Goal: Answer question/provide support

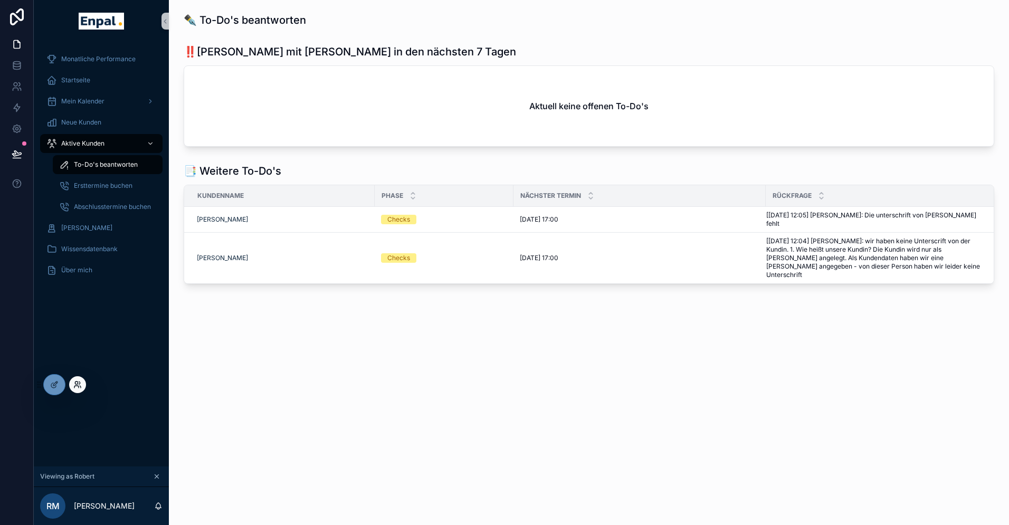
click at [79, 383] on icon at bounding box center [77, 385] width 8 height 8
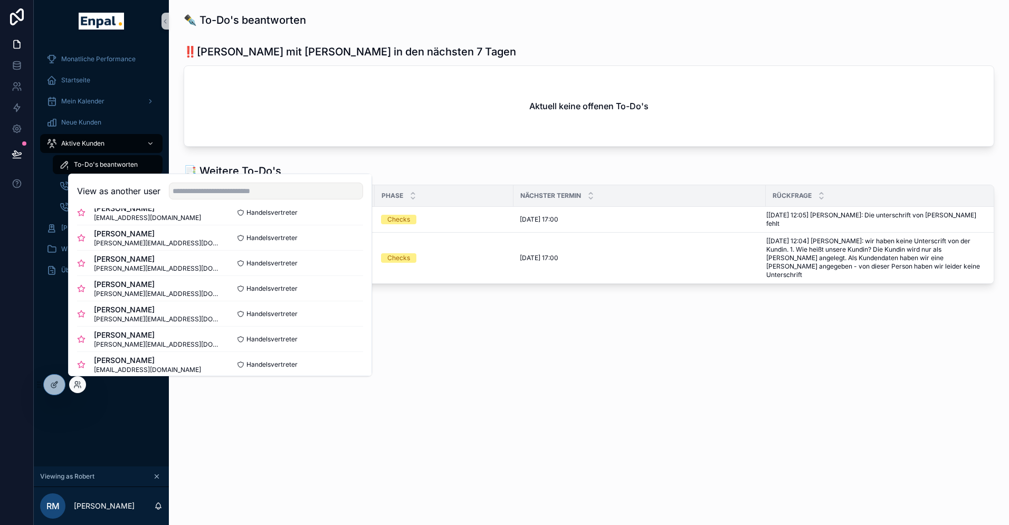
scroll to position [154, 0]
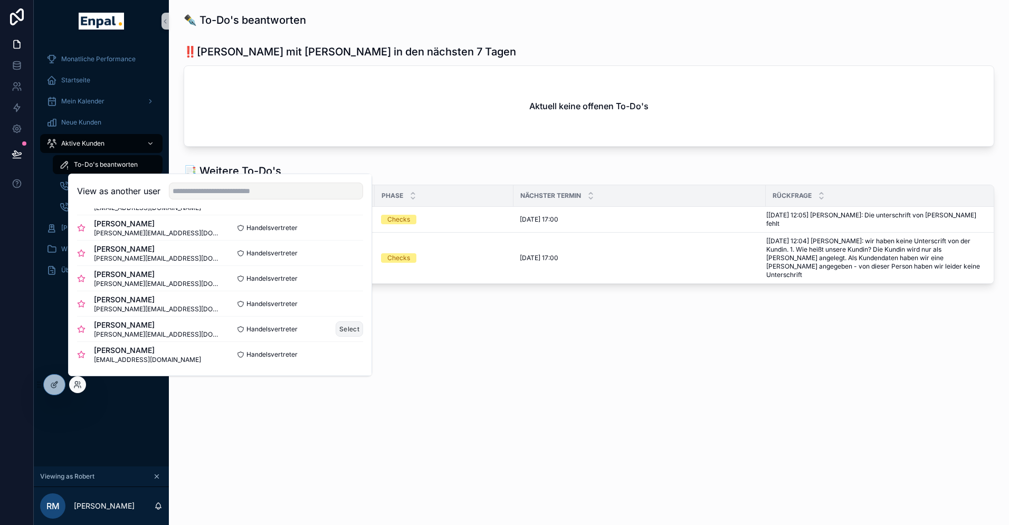
click at [348, 327] on button "Select" at bounding box center [349, 328] width 27 height 15
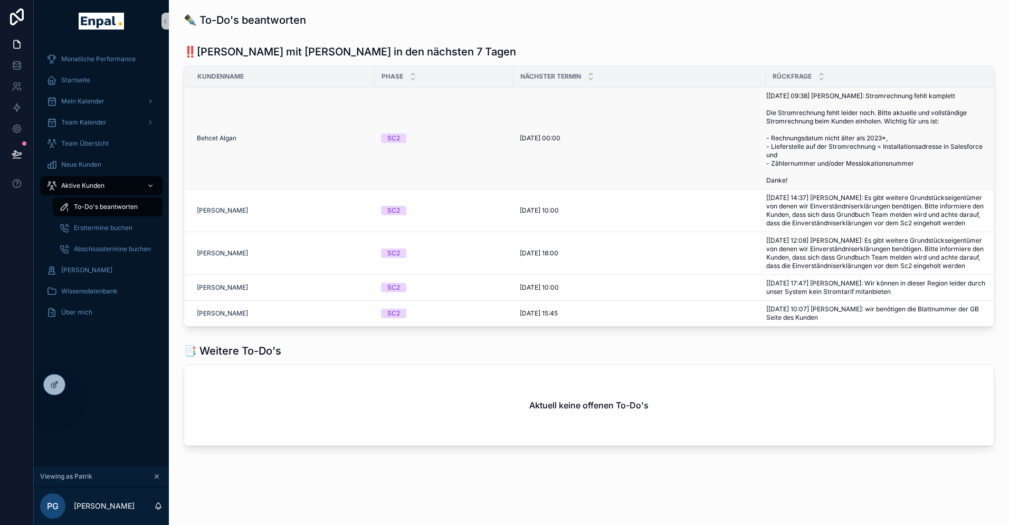
click at [819, 143] on span "[29.09. 09:38] Felix Süßkind: Stromrechnung fehlt komplett Die Stromrechnung fe…" at bounding box center [878, 138] width 222 height 93
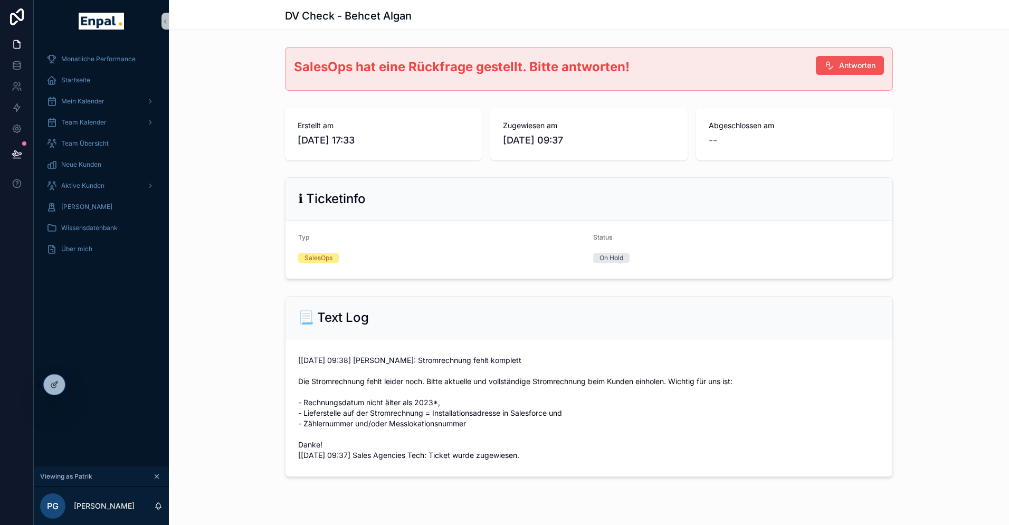
click at [850, 64] on span "Antworten" at bounding box center [857, 65] width 36 height 11
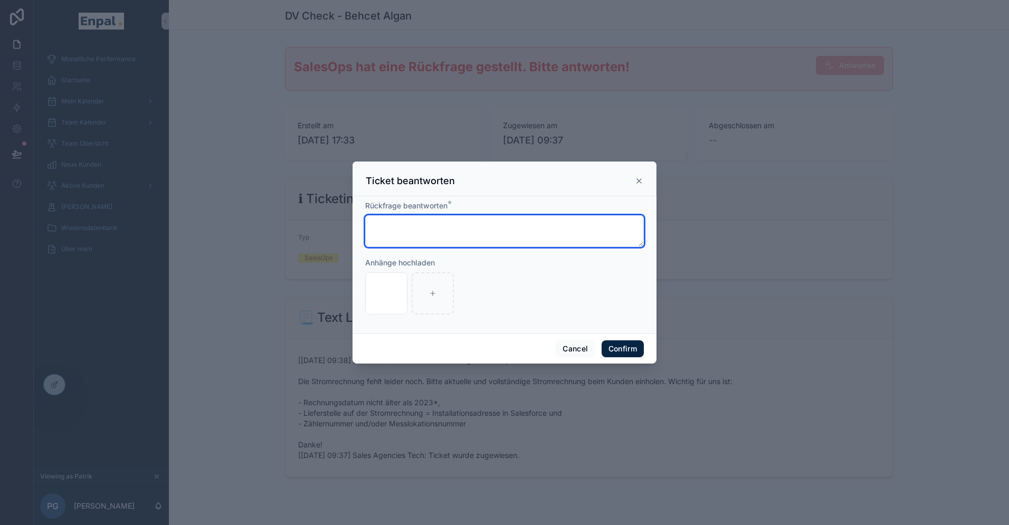
click at [394, 235] on textarea at bounding box center [504, 231] width 279 height 32
click at [370, 225] on textarea "**********" at bounding box center [504, 231] width 279 height 32
click at [440, 229] on textarea "**********" at bounding box center [504, 231] width 279 height 32
type textarea "**********"
click at [626, 346] on button "Confirm" at bounding box center [623, 348] width 42 height 17
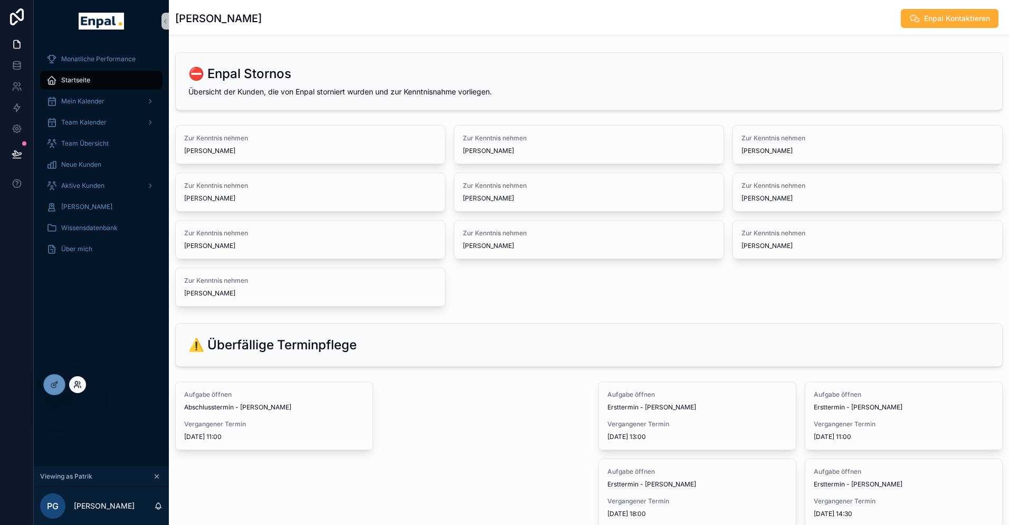
click at [77, 383] on icon at bounding box center [77, 385] width 8 height 8
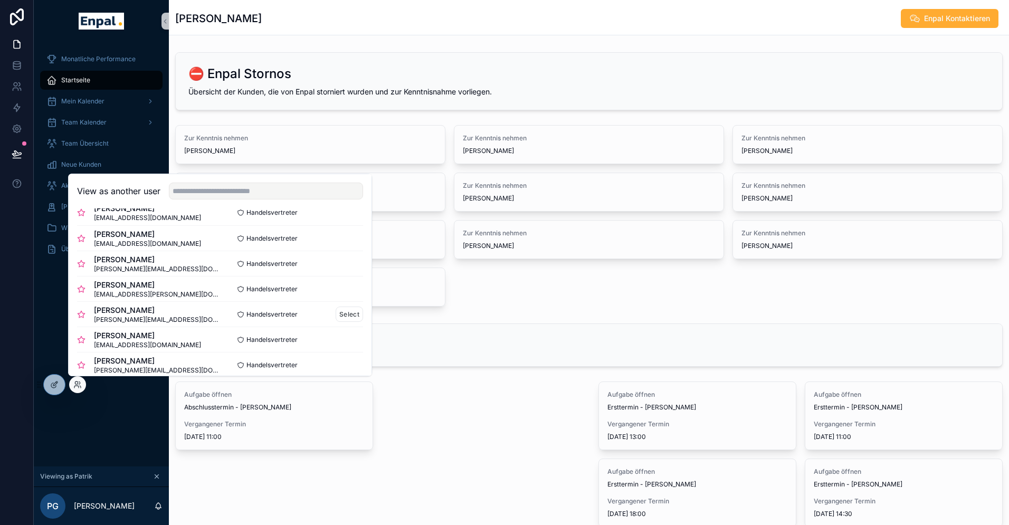
scroll to position [25, 0]
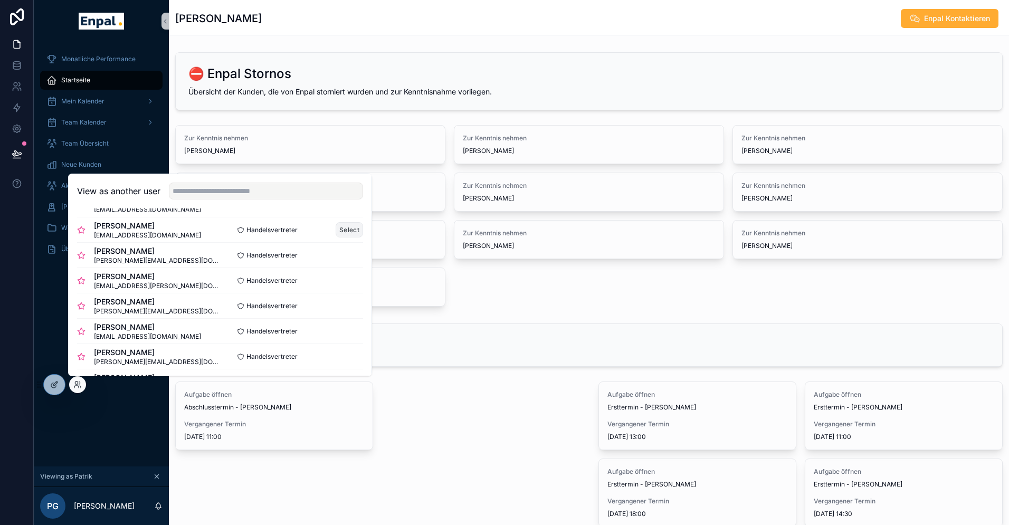
click at [344, 229] on button "Select" at bounding box center [349, 229] width 27 height 15
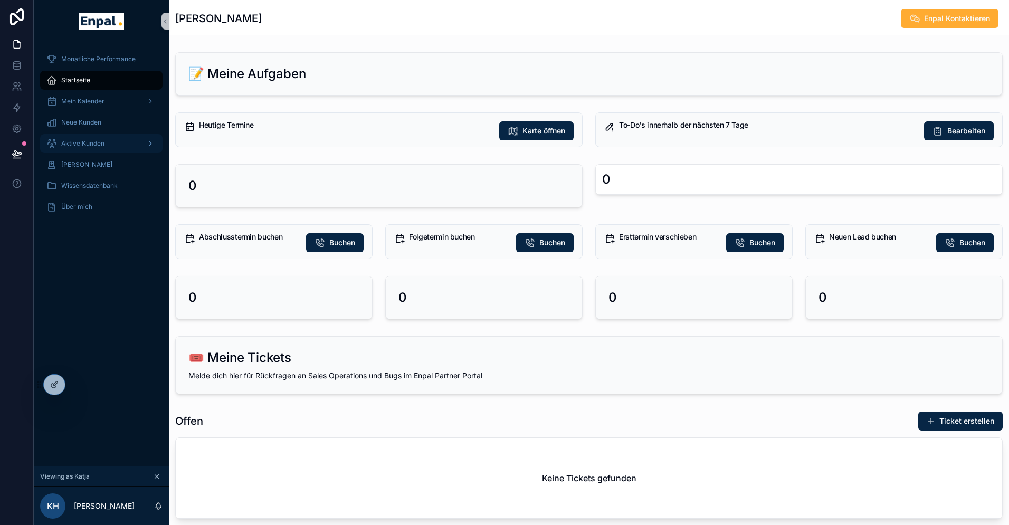
click at [75, 143] on span "Aktive Kunden" at bounding box center [82, 143] width 43 height 8
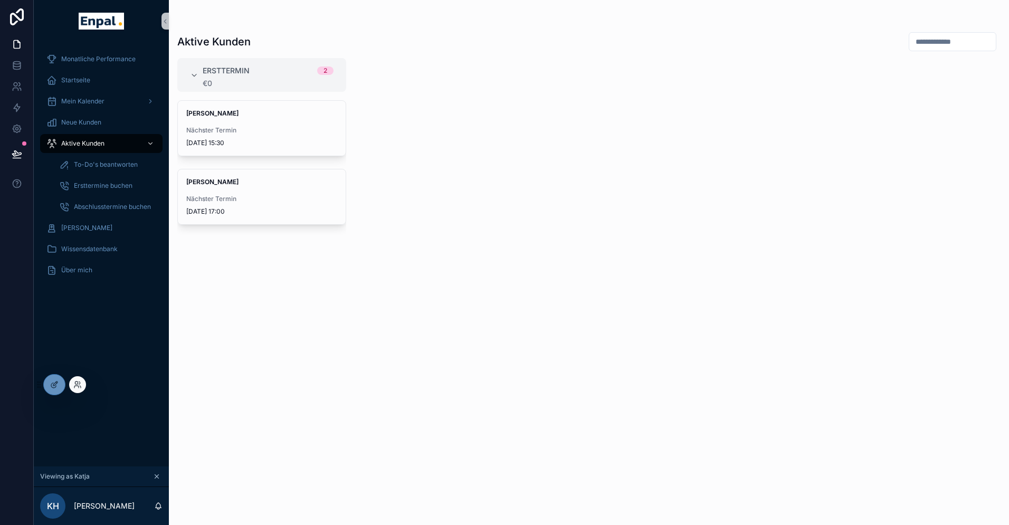
click at [82, 385] on div at bounding box center [77, 384] width 17 height 17
click at [92, 165] on span "To-Do's beantworten" at bounding box center [106, 164] width 64 height 8
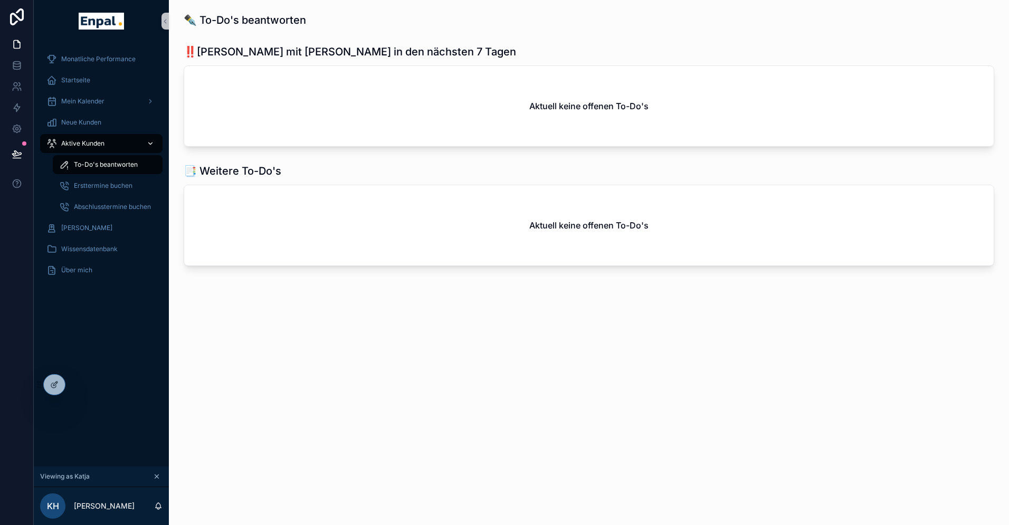
click at [75, 140] on span "Aktive Kunden" at bounding box center [82, 143] width 43 height 8
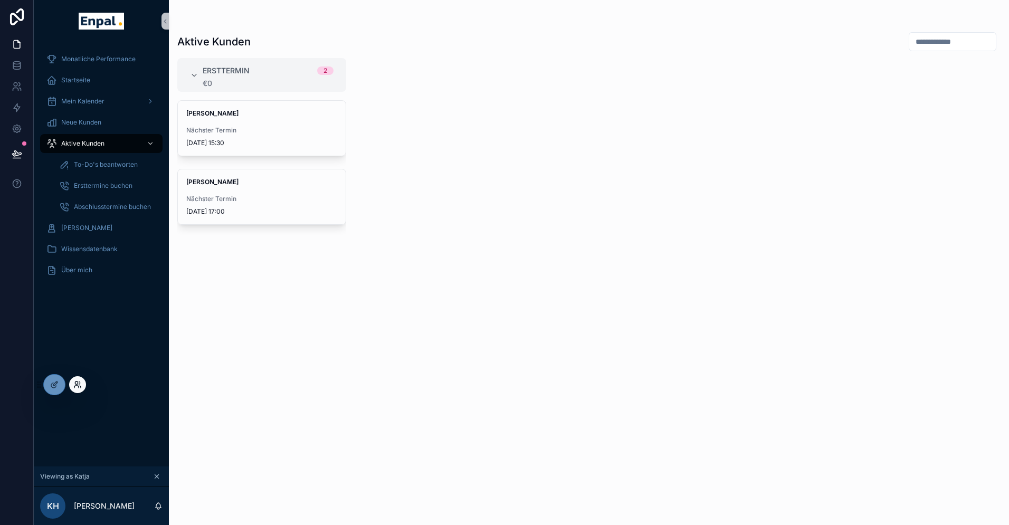
click at [75, 385] on icon at bounding box center [77, 385] width 8 height 8
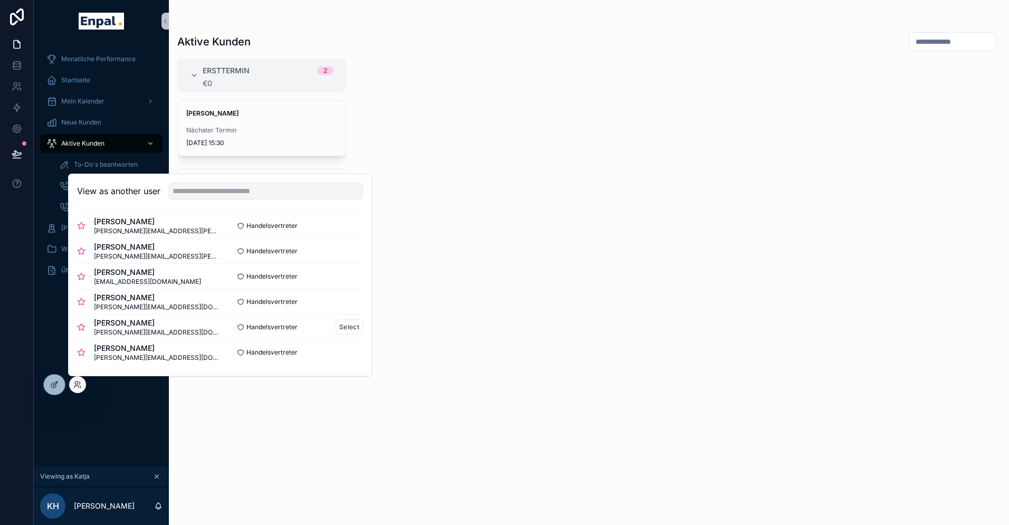
scroll to position [157, 0]
click at [341, 349] on button "Select" at bounding box center [349, 351] width 27 height 15
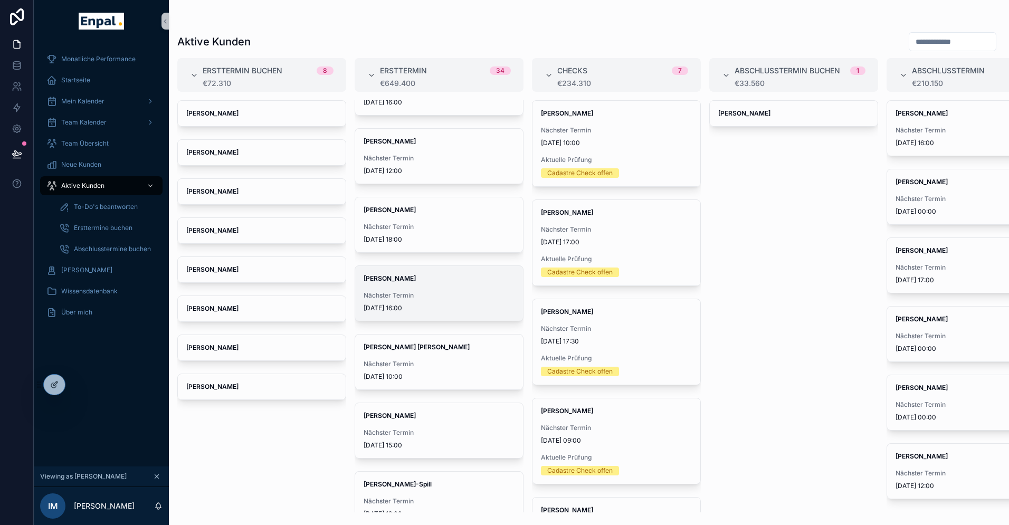
scroll to position [462, 0]
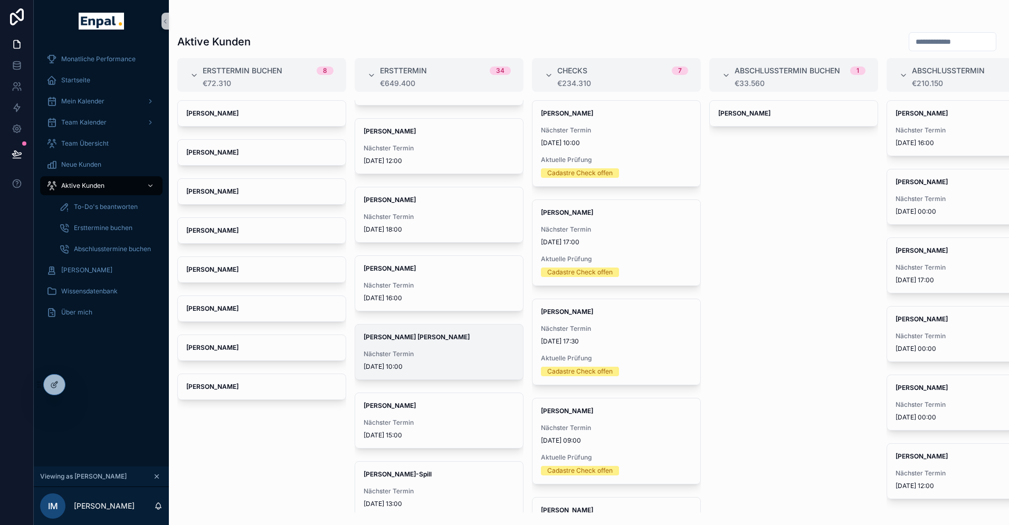
click at [406, 363] on span "[DATE] 10:00" at bounding box center [439, 367] width 151 height 8
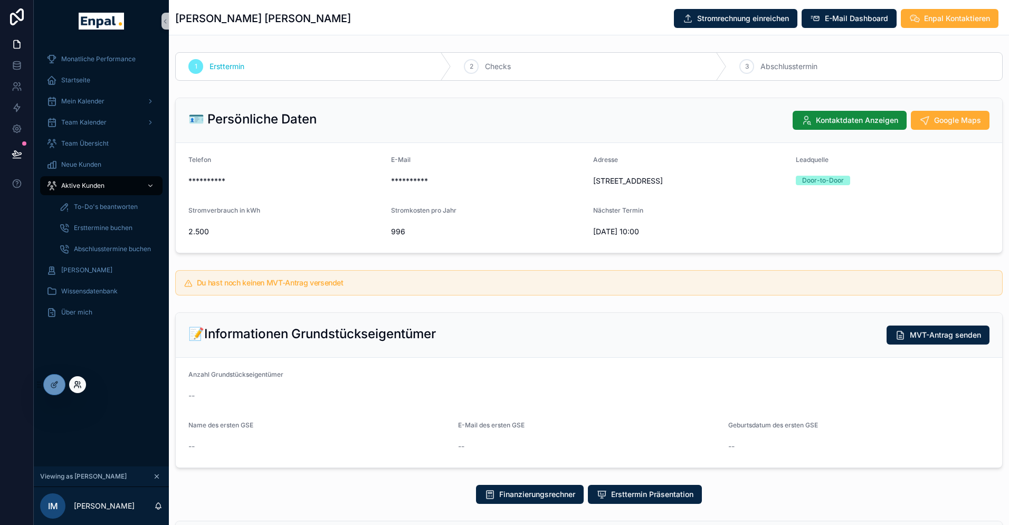
click at [77, 386] on icon at bounding box center [76, 387] width 4 height 2
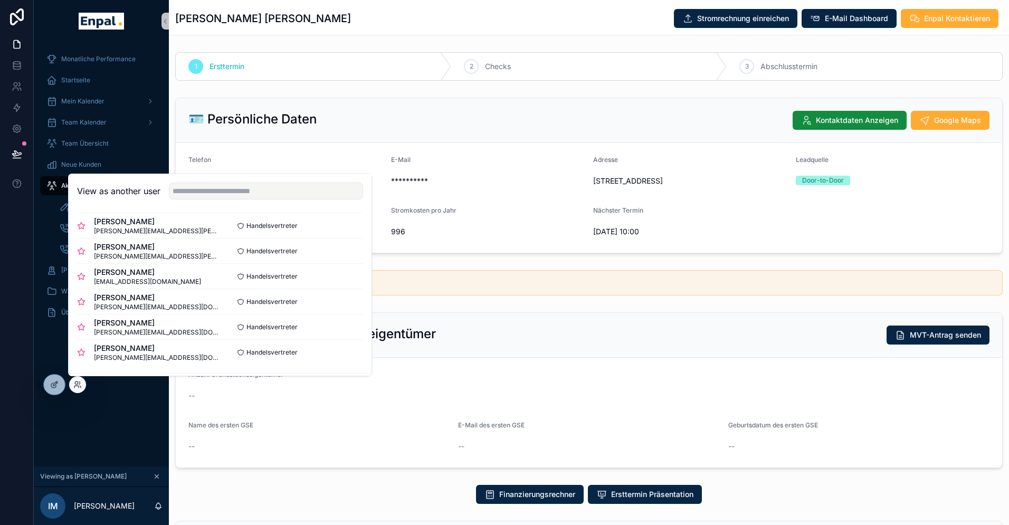
scroll to position [160, 0]
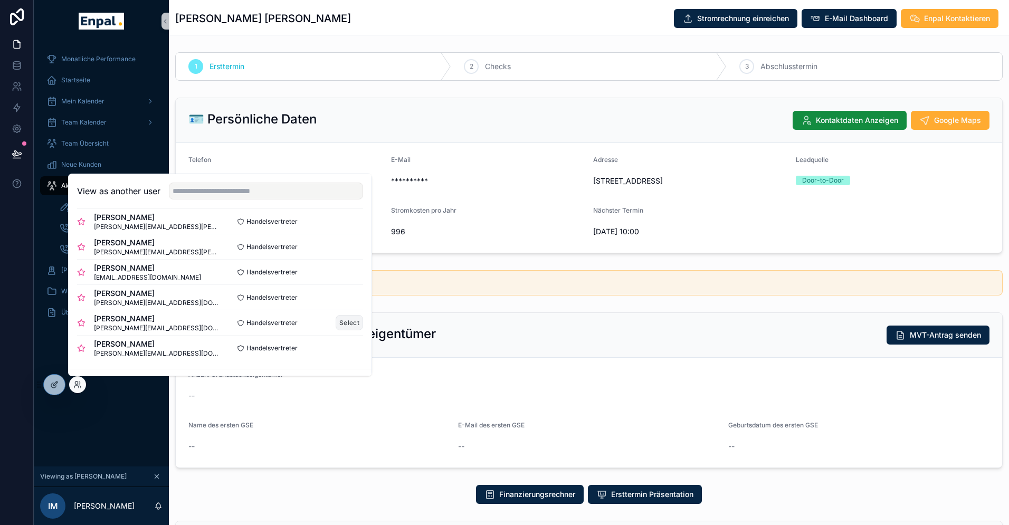
click at [349, 321] on button "Select" at bounding box center [349, 322] width 27 height 15
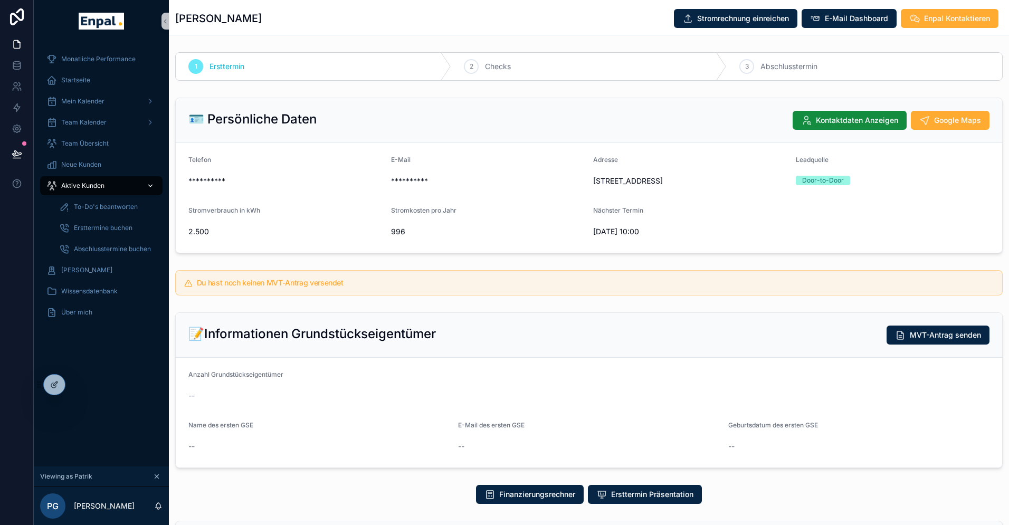
click at [86, 182] on span "Aktive Kunden" at bounding box center [82, 186] width 43 height 8
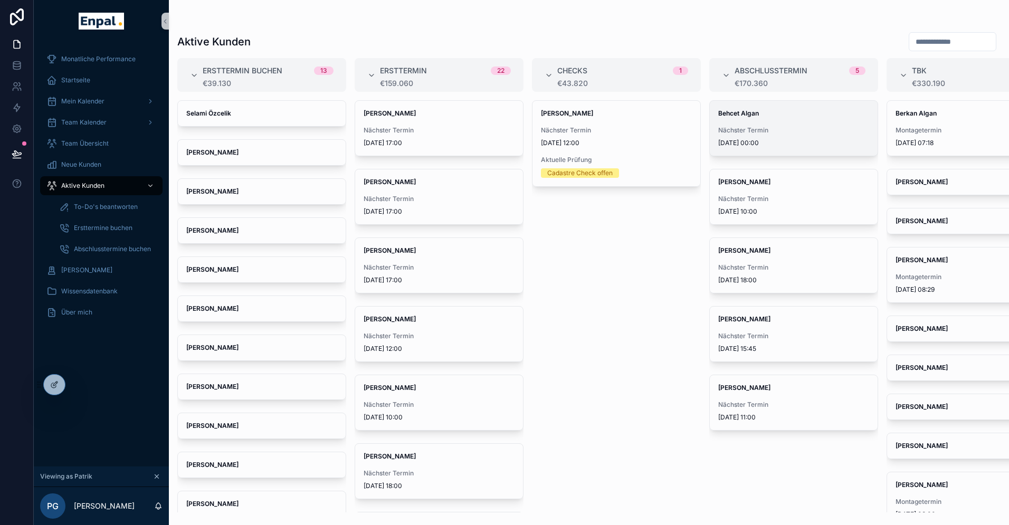
click at [739, 125] on div "Behcet Algan Nächster Termin [DATE] 00:00" at bounding box center [794, 128] width 168 height 55
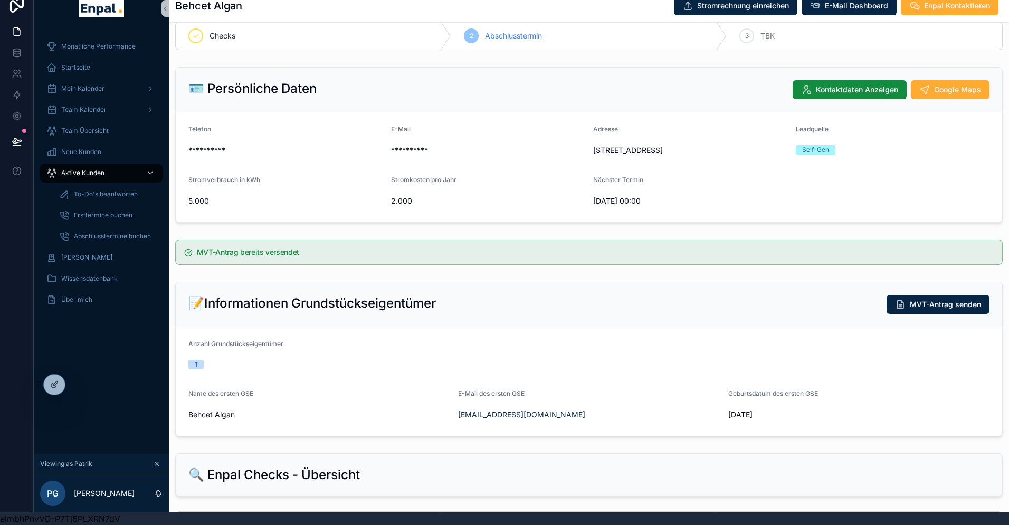
scroll to position [18, 0]
click at [82, 191] on span "To-Do's beantworten" at bounding box center [106, 194] width 64 height 8
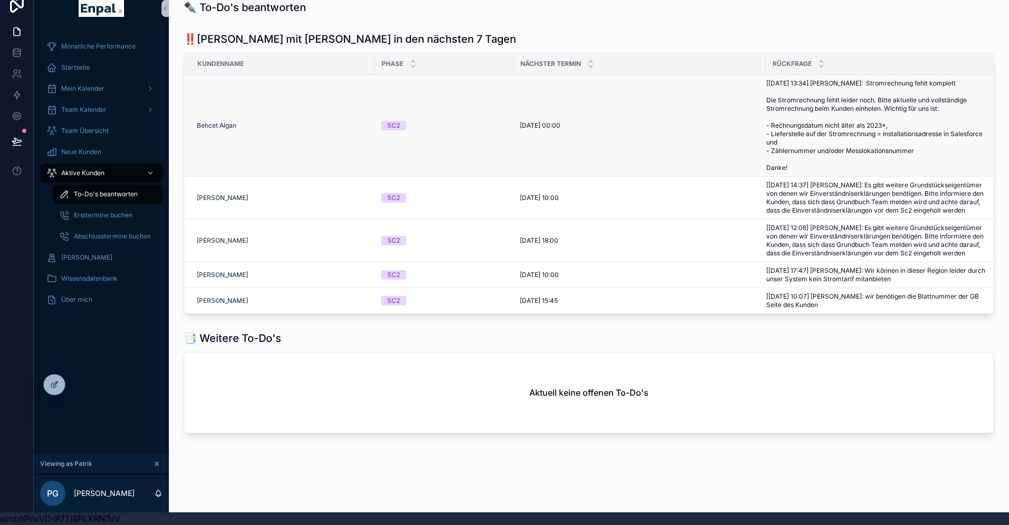
click at [815, 108] on span "[29.09. 13:34] Felix Süßkind: Stromrechnung fehlt komplett Die Stromrechnung fe…" at bounding box center [878, 125] width 222 height 93
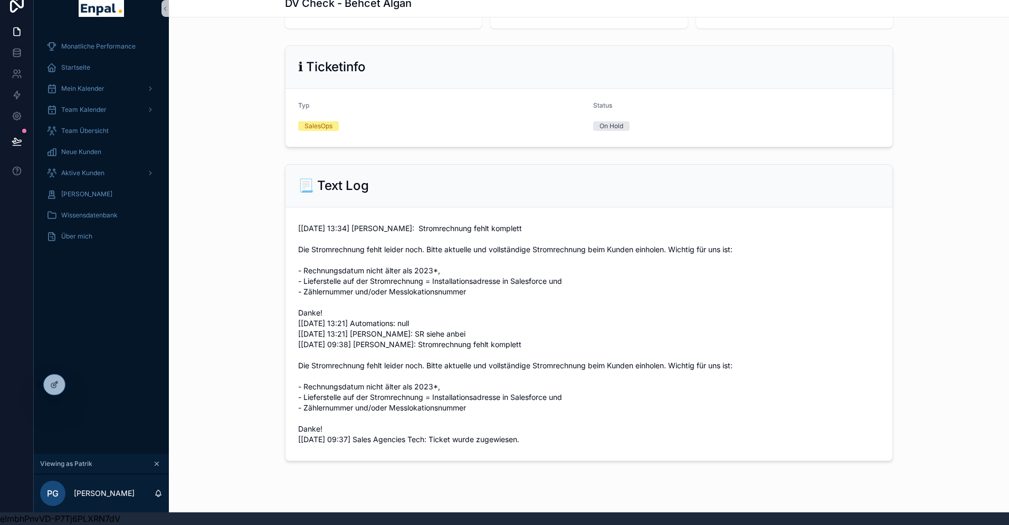
scroll to position [120, 0]
click at [82, 382] on div at bounding box center [77, 384] width 17 height 17
click at [80, 385] on icon at bounding box center [77, 385] width 8 height 8
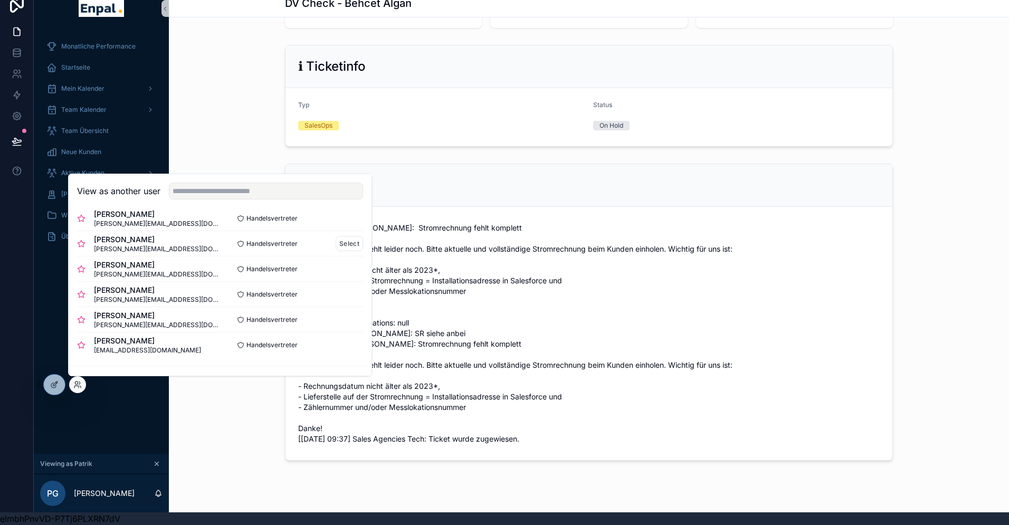
scroll to position [164, 0]
click at [356, 344] on button "Select" at bounding box center [349, 344] width 27 height 15
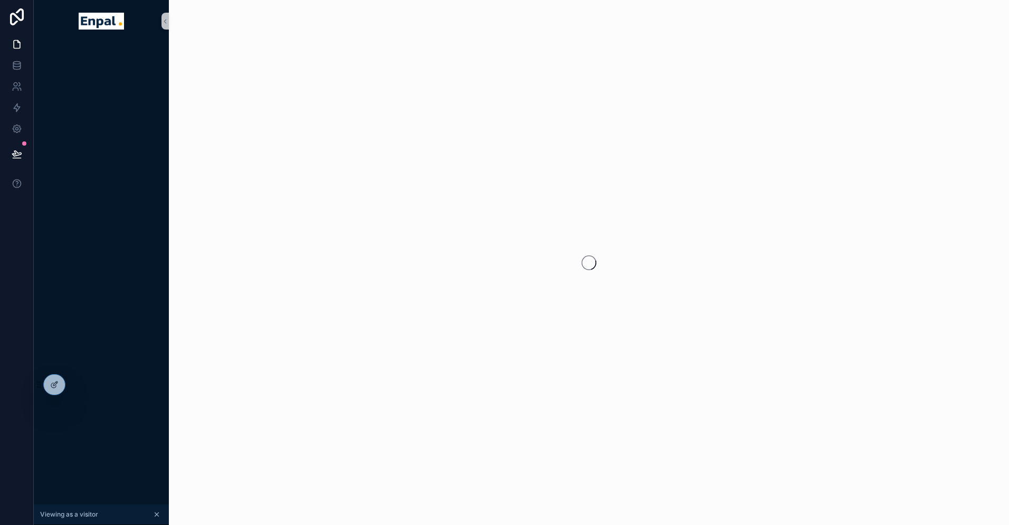
scroll to position [13, 0]
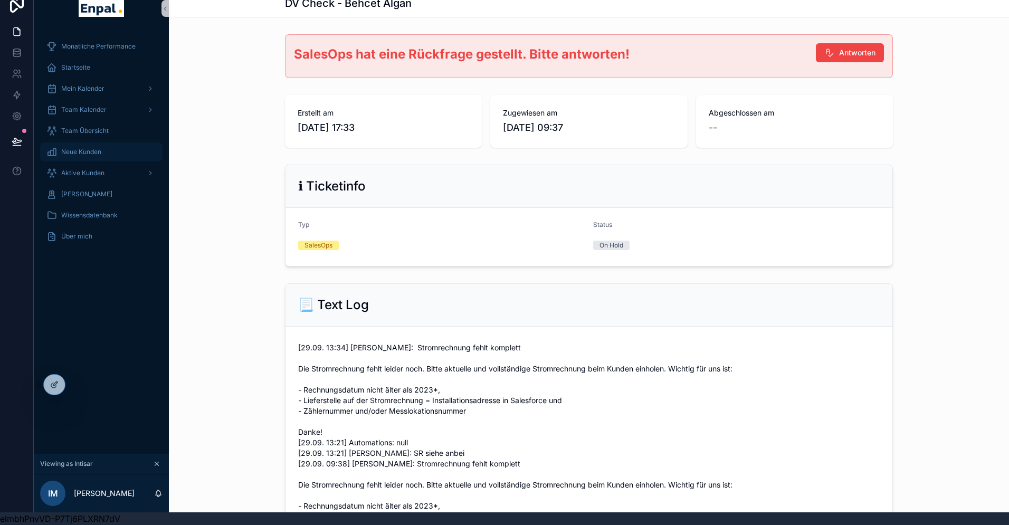
click at [75, 148] on span "Neue Kunden" at bounding box center [81, 152] width 40 height 8
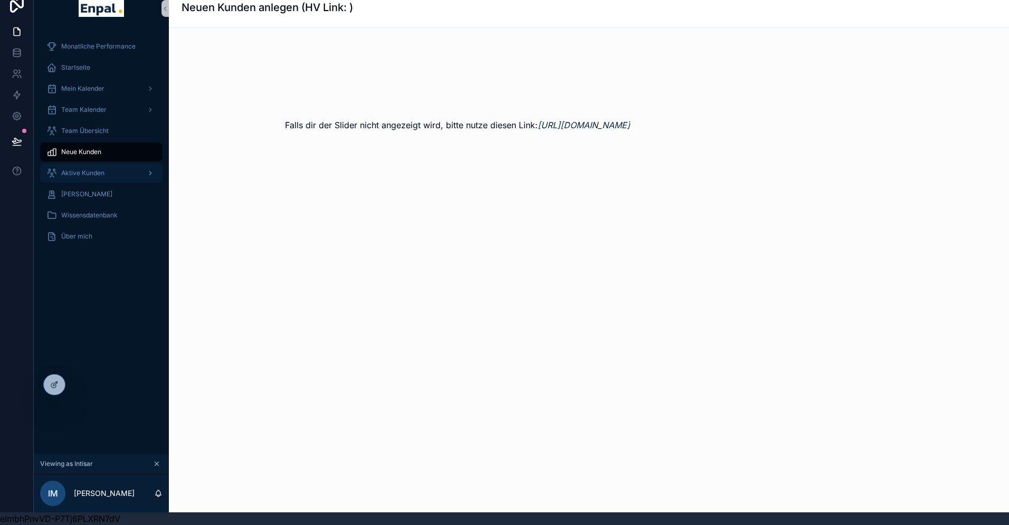
click at [86, 173] on span "Aktive Kunden" at bounding box center [82, 173] width 43 height 8
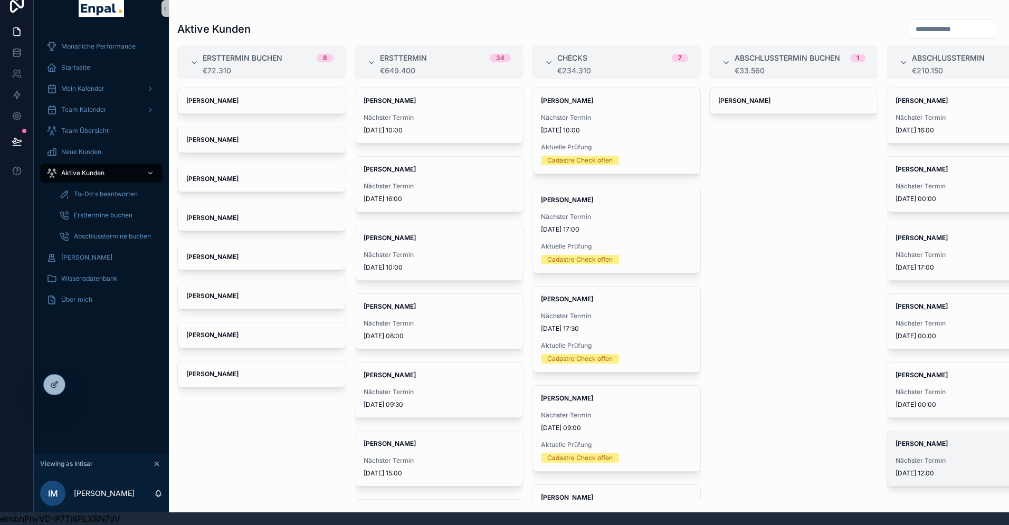
click at [916, 441] on strong "[PERSON_NAME]" at bounding box center [922, 444] width 52 height 8
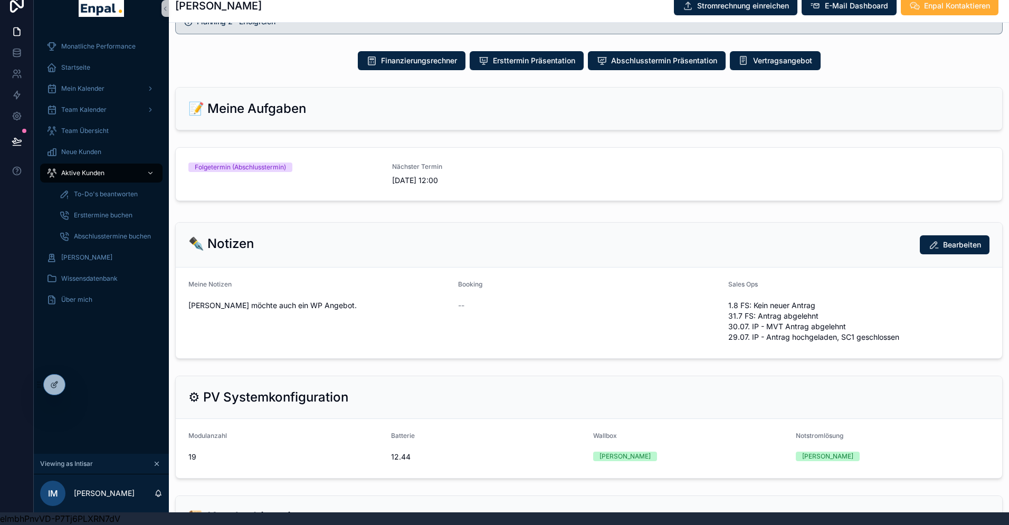
scroll to position [693, 0]
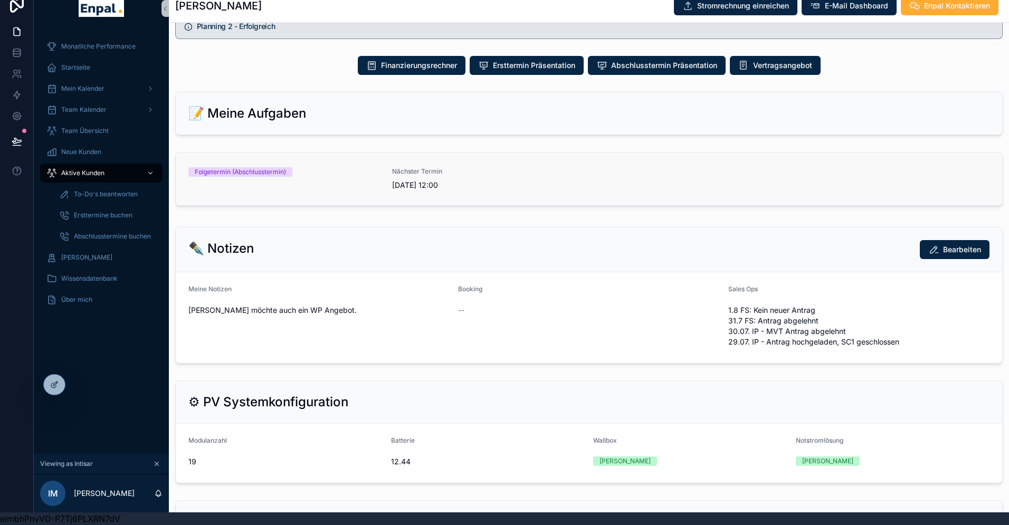
click at [502, 188] on div "Nächster Termin [DATE] 12:00" at bounding box center [487, 178] width 191 height 23
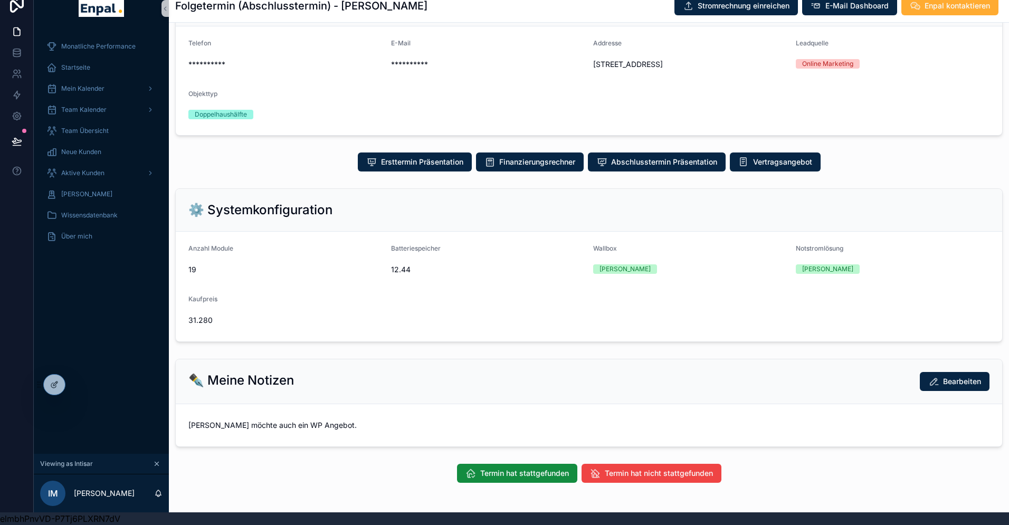
scroll to position [172, 0]
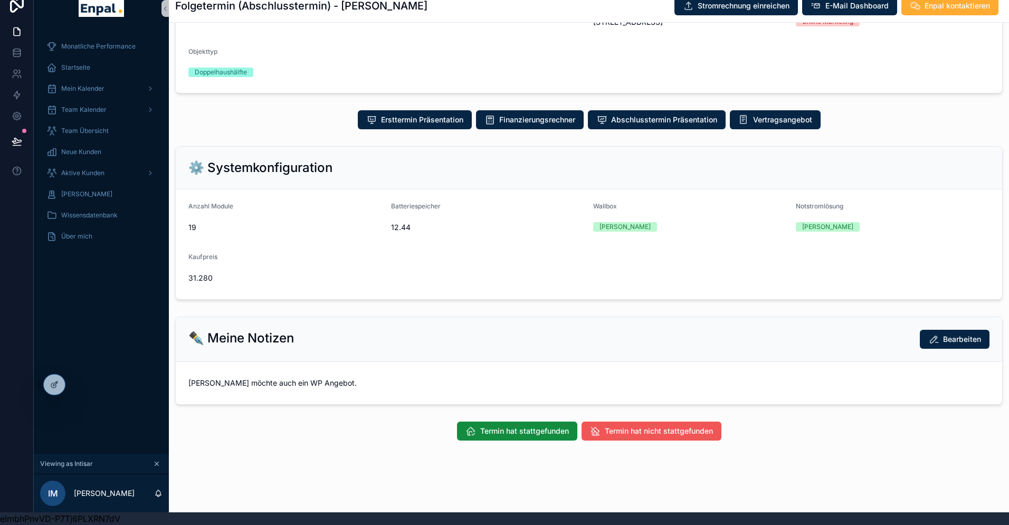
click at [635, 433] on span "Termin hat nicht stattgefunden" at bounding box center [659, 431] width 108 height 11
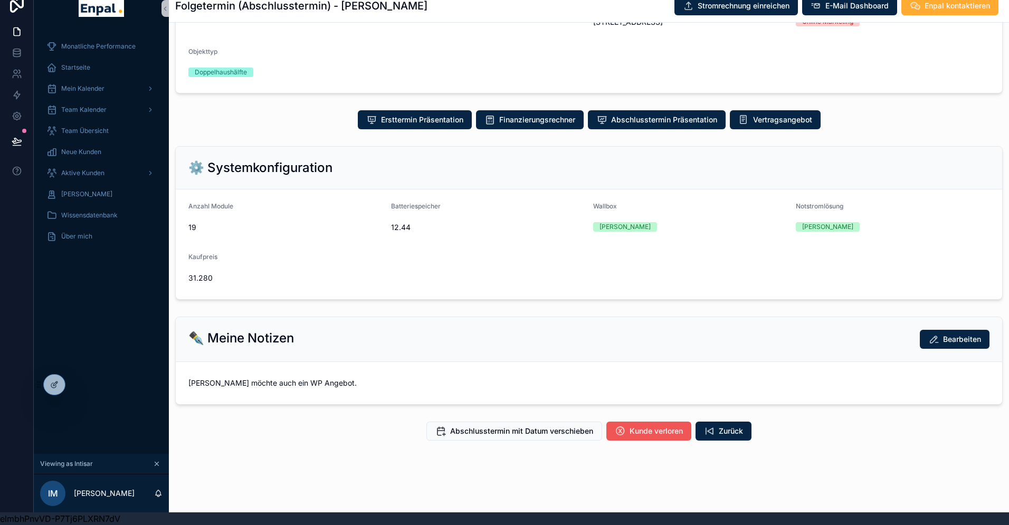
click at [644, 432] on span "Kunde verloren" at bounding box center [656, 431] width 53 height 11
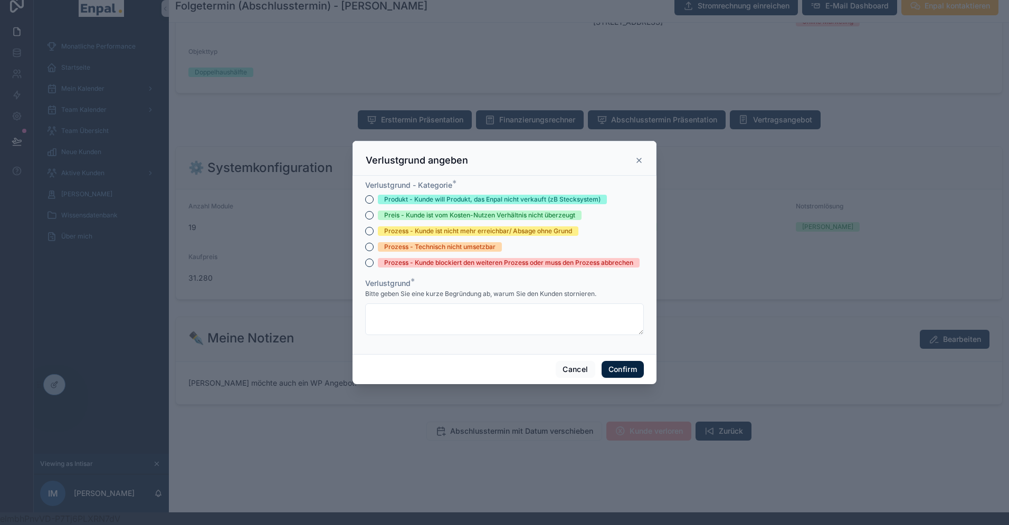
click at [440, 231] on div "Prozess - Kunde ist nicht mehr erreichbar/ Absage ohne Grund" at bounding box center [478, 231] width 188 height 10
click at [374, 231] on button "Prozess - Kunde ist nicht mehr erreichbar/ Absage ohne Grund" at bounding box center [369, 231] width 8 height 8
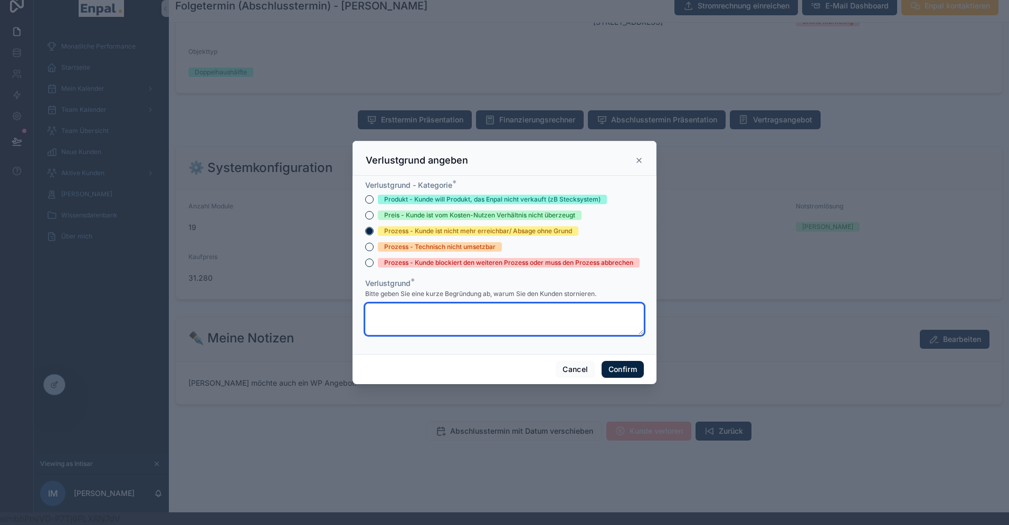
click at [421, 311] on textarea at bounding box center [504, 320] width 279 height 32
type textarea "**********"
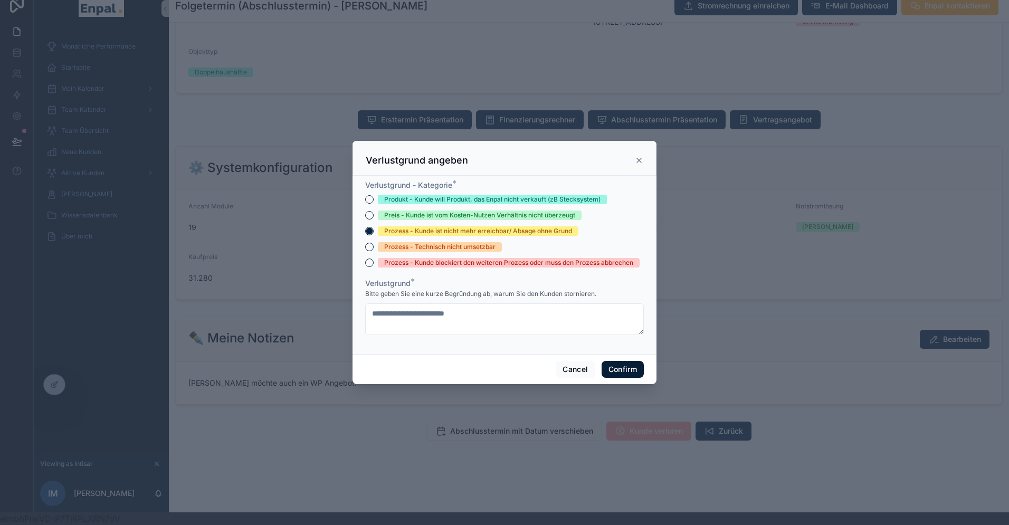
click at [625, 372] on button "Confirm" at bounding box center [623, 369] width 42 height 17
